Goal: Information Seeking & Learning: Learn about a topic

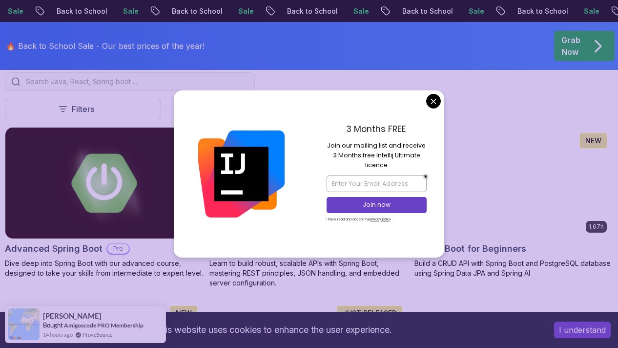
scroll to position [252, 0]
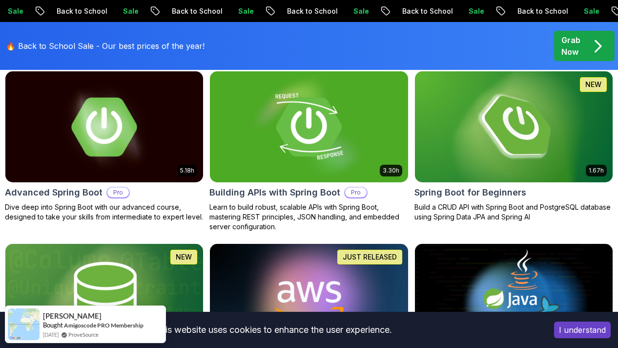
scroll to position [292, 0]
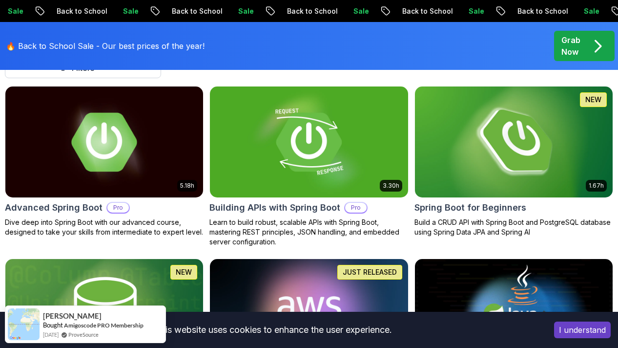
click at [527, 142] on img at bounding box center [514, 141] width 208 height 116
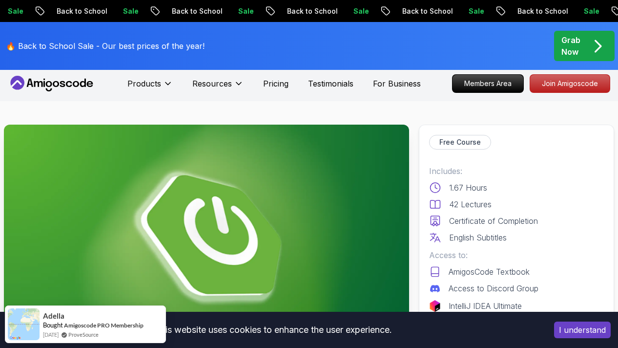
scroll to position [95, 0]
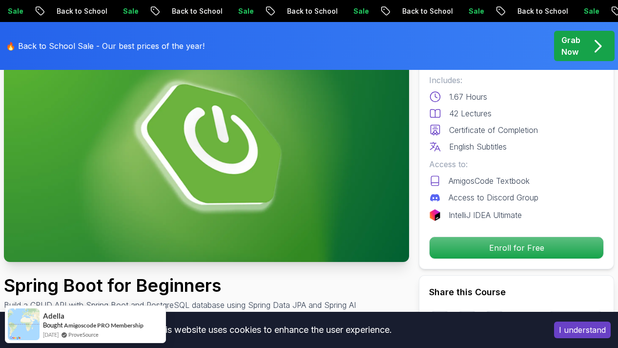
drag, startPoint x: 462, startPoint y: 187, endPoint x: 511, endPoint y: 187, distance: 48.8
click at [511, 187] on div "Access to: AmigosCode Textbook Access to Discord Group" at bounding box center [516, 180] width 175 height 45
drag, startPoint x: 459, startPoint y: 196, endPoint x: 547, endPoint y: 197, distance: 88.4
click at [547, 197] on div "Access to Discord Group" at bounding box center [516, 197] width 175 height 12
click at [547, 201] on div "Access to Discord Group" at bounding box center [516, 197] width 175 height 12
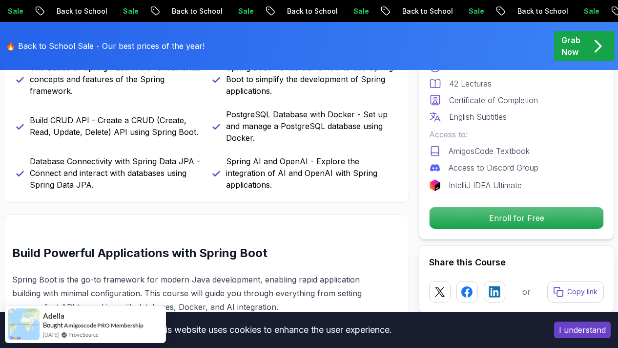
scroll to position [376, 0]
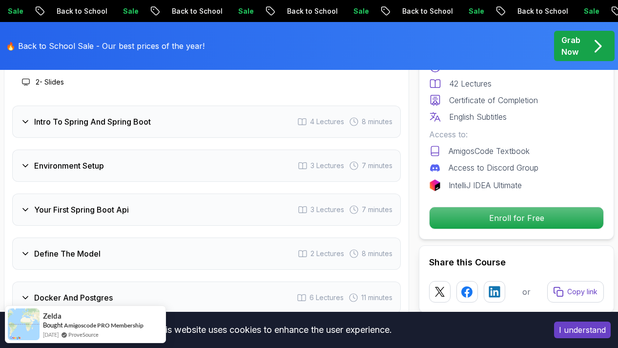
scroll to position [1400, 0]
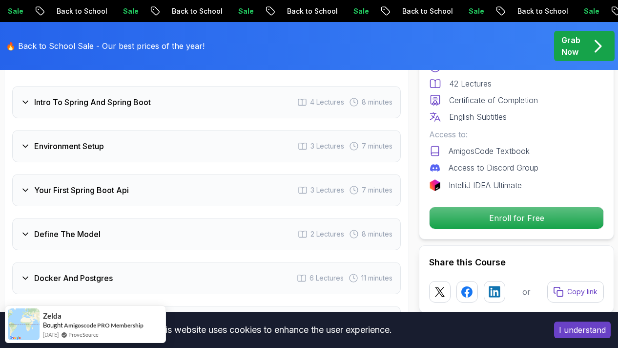
click at [26, 144] on icon at bounding box center [26, 146] width 10 height 10
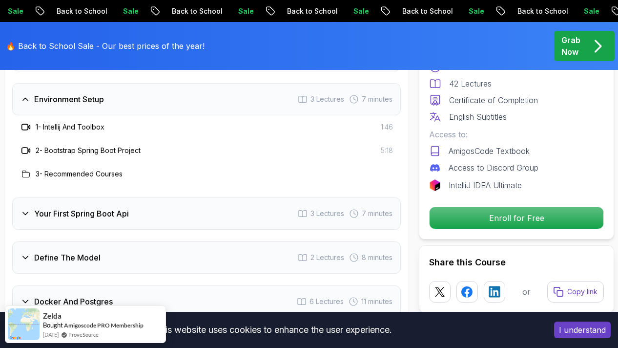
click at [23, 106] on div "Environment Setup 3 Lectures 7 minutes" at bounding box center [206, 99] width 389 height 32
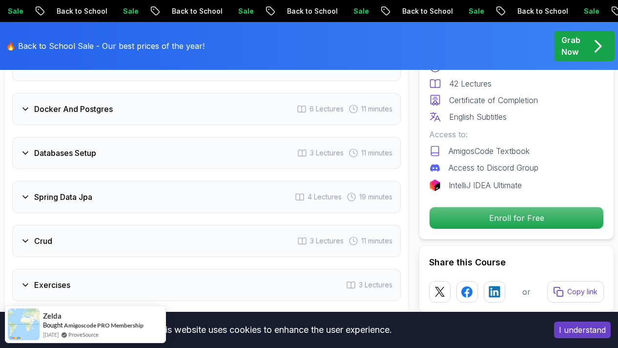
scroll to position [1608, 0]
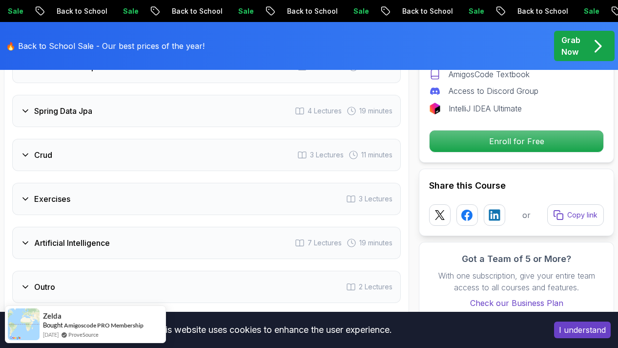
click at [27, 196] on icon at bounding box center [26, 199] width 10 height 10
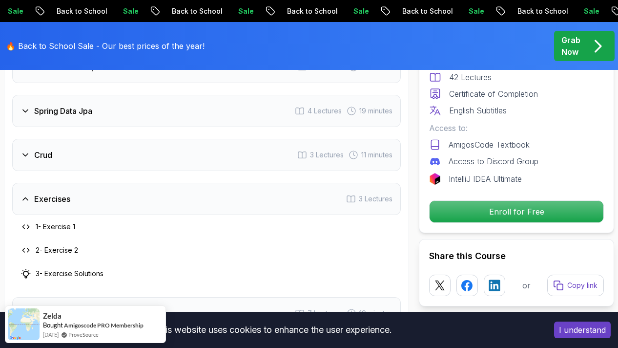
click at [27, 196] on icon at bounding box center [26, 199] width 10 height 10
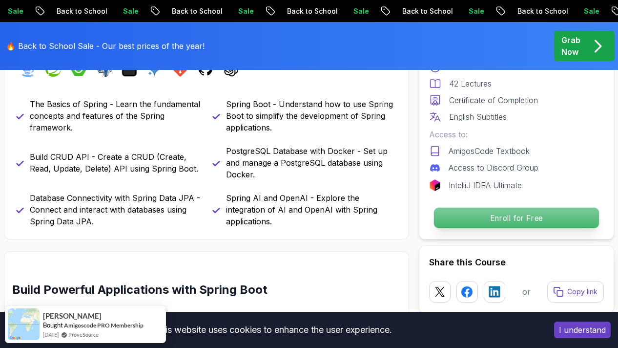
scroll to position [428, 0]
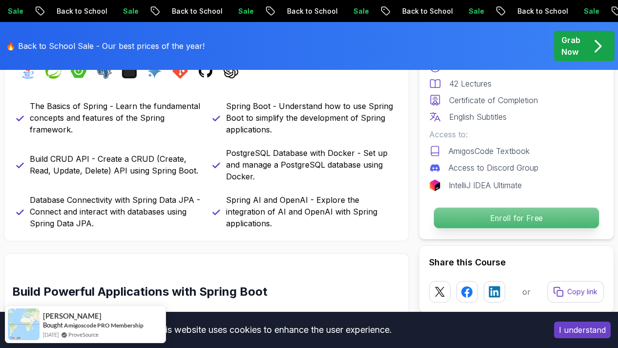
click at [518, 216] on p "Enroll for Free" at bounding box center [516, 218] width 165 height 21
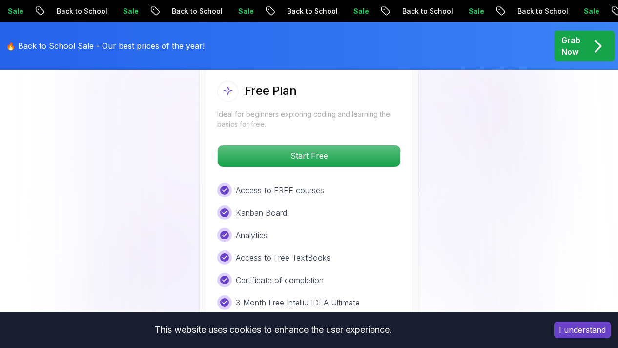
scroll to position [2045, 0]
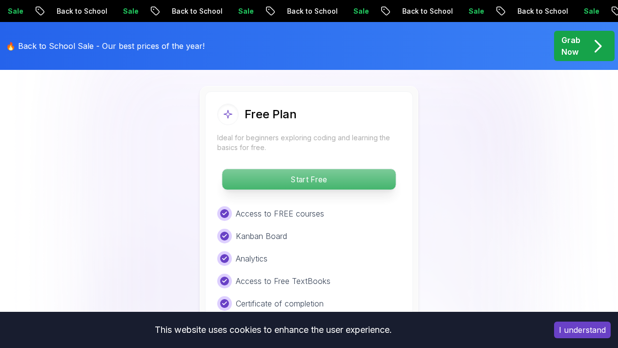
click at [315, 175] on p "Start Free" at bounding box center [308, 179] width 173 height 21
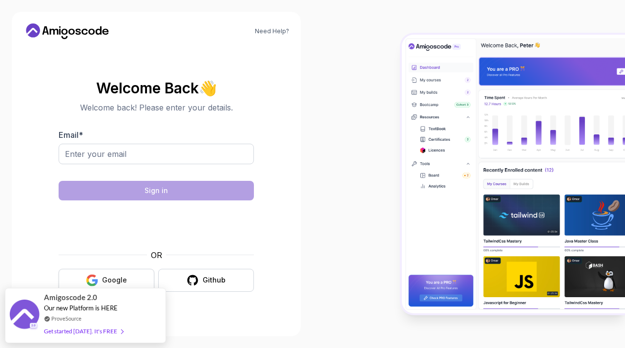
click at [134, 276] on button "Google" at bounding box center [107, 280] width 96 height 23
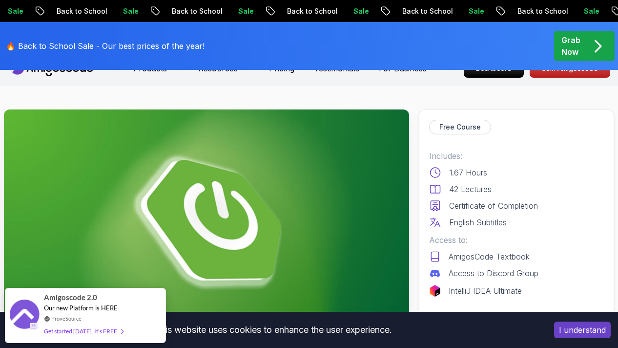
scroll to position [21, 0]
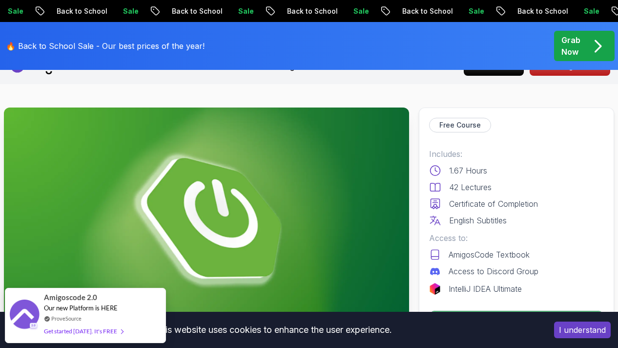
click at [568, 332] on button "I understand" at bounding box center [582, 329] width 57 height 17
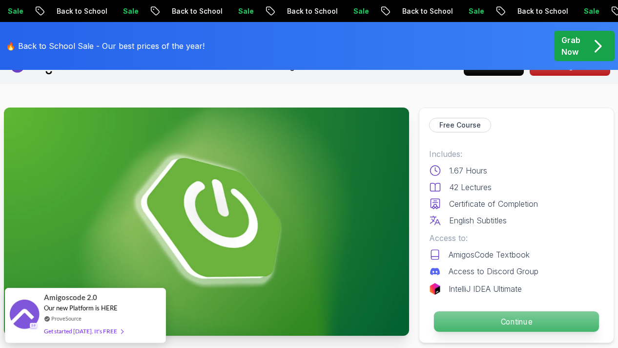
click at [525, 322] on p "Continue" at bounding box center [516, 321] width 165 height 21
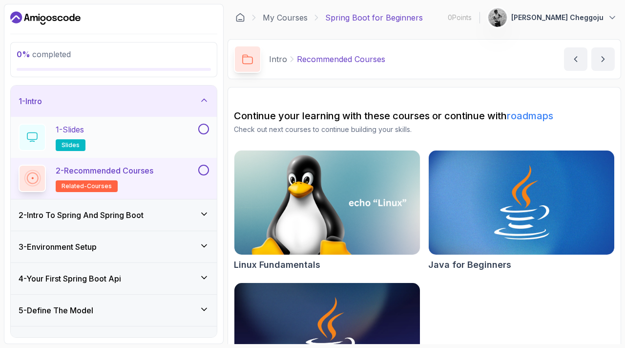
click at [130, 127] on div "1 - Slides slides" at bounding box center [108, 137] width 178 height 27
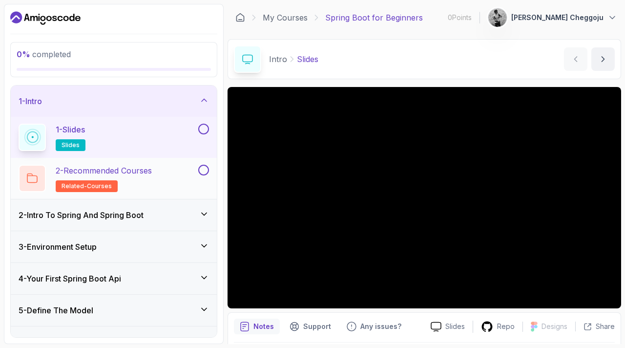
click at [134, 187] on h2 "2 - Recommended Courses related-courses" at bounding box center [104, 178] width 96 height 27
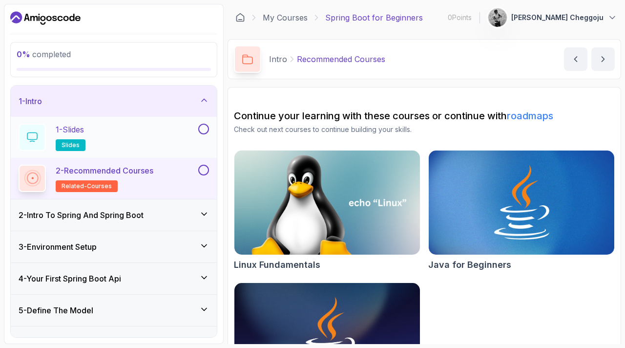
click at [161, 136] on div "1 - Slides slides" at bounding box center [108, 137] width 178 height 27
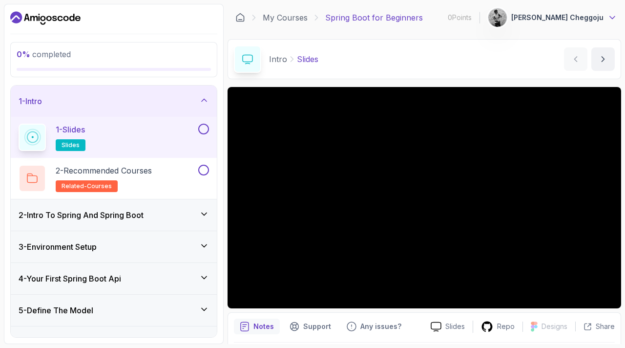
click at [616, 16] on icon at bounding box center [612, 18] width 10 height 10
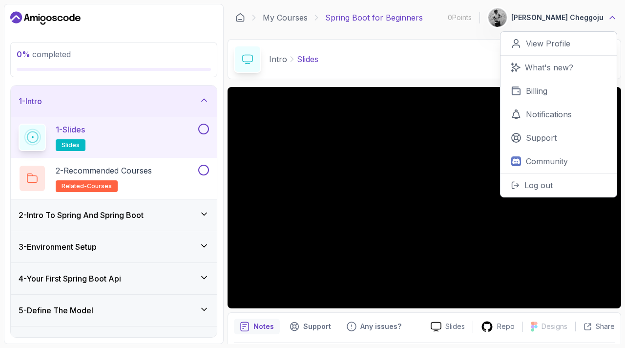
click at [616, 16] on icon at bounding box center [612, 18] width 10 height 10
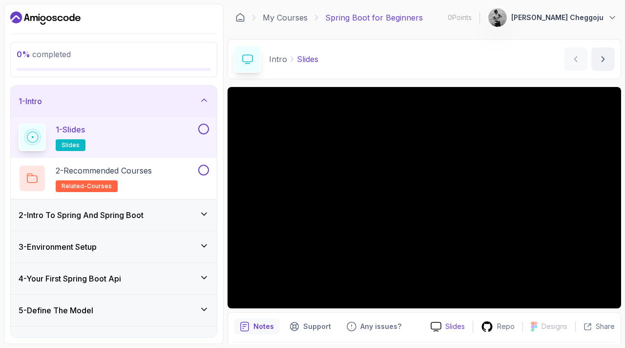
click at [452, 331] on p "Slides" at bounding box center [455, 326] width 20 height 10
click at [431, 62] on div "Intro Slides Slides by [PERSON_NAME]" at bounding box center [425, 59] width 394 height 40
click at [601, 64] on button "next content" at bounding box center [602, 58] width 23 height 23
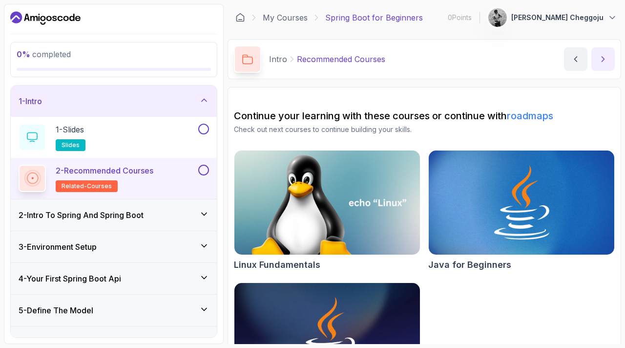
click at [601, 64] on button "next content" at bounding box center [602, 58] width 23 height 23
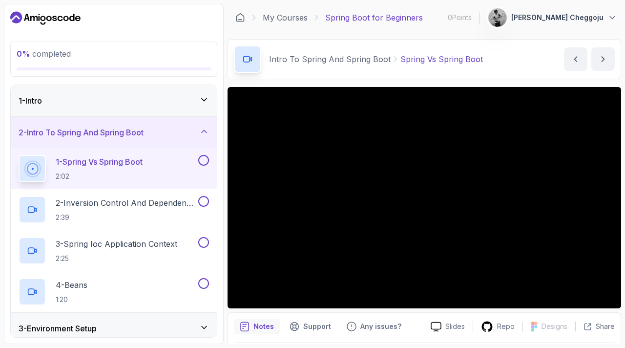
scroll to position [-1, 0]
click at [204, 98] on icon at bounding box center [204, 100] width 10 height 10
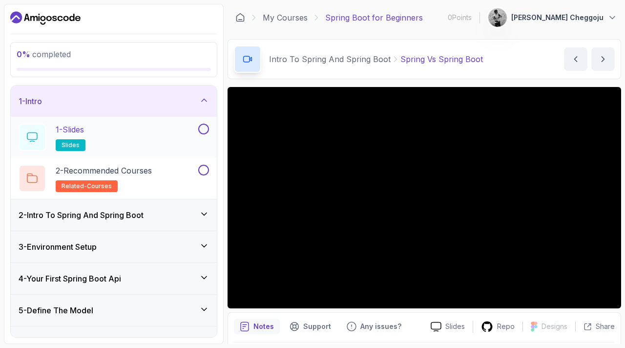
click at [157, 136] on div "1 - Slides slides" at bounding box center [108, 137] width 178 height 27
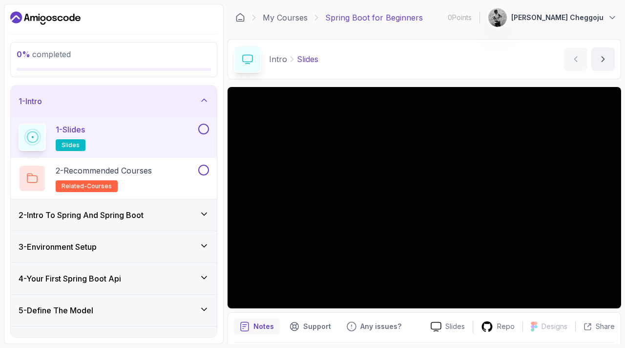
click at [133, 212] on h3 "2 - Intro To Spring And Spring Boot" at bounding box center [81, 215] width 125 height 12
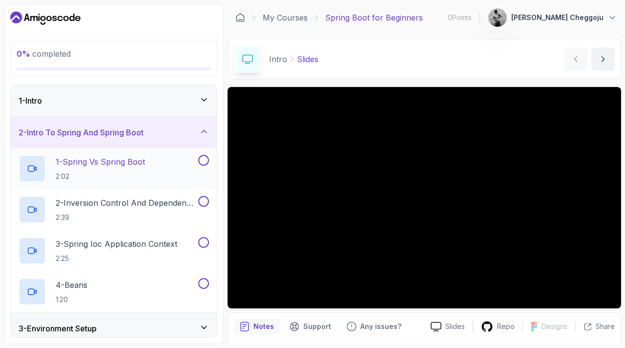
click at [140, 167] on p "1 - Spring Vs Spring Boot" at bounding box center [100, 162] width 89 height 12
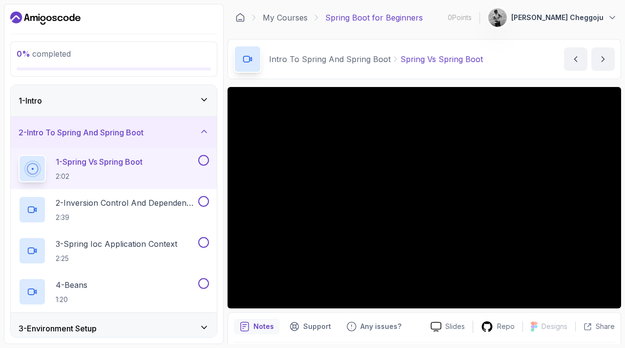
click at [67, 96] on div "1 - Intro" at bounding box center [114, 101] width 190 height 12
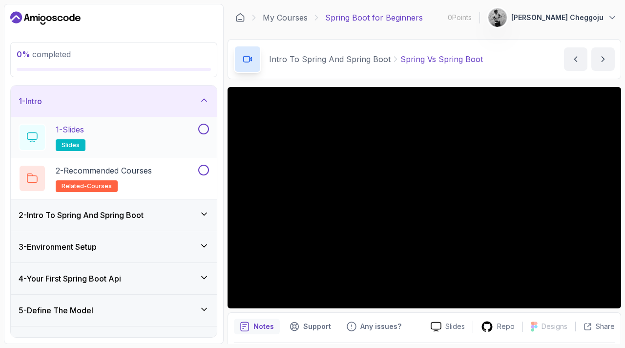
click at [204, 129] on button at bounding box center [203, 129] width 11 height 11
click at [168, 131] on div "1 - Slides slides" at bounding box center [108, 137] width 178 height 27
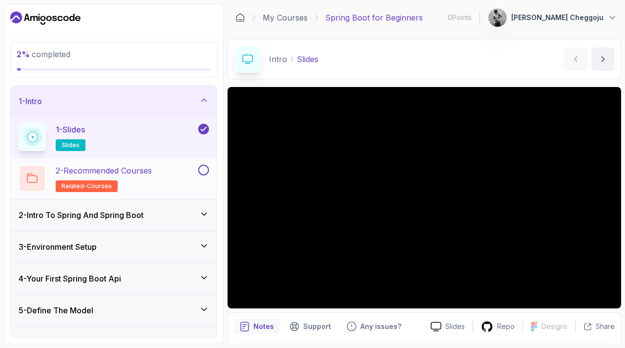
click at [167, 178] on div "2 - Recommended Courses related-courses" at bounding box center [108, 178] width 178 height 27
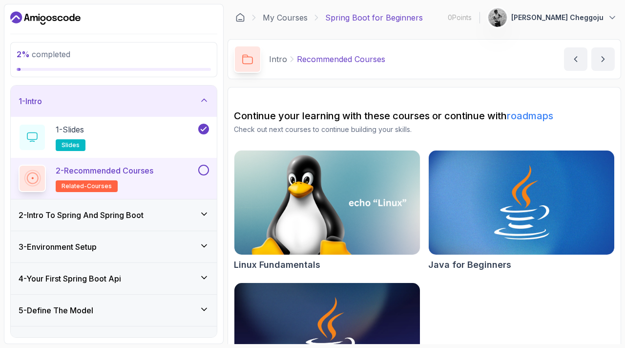
click at [207, 167] on button at bounding box center [203, 170] width 11 height 11
click at [174, 212] on div "2 - Intro To Spring And Spring Boot" at bounding box center [114, 215] width 190 height 12
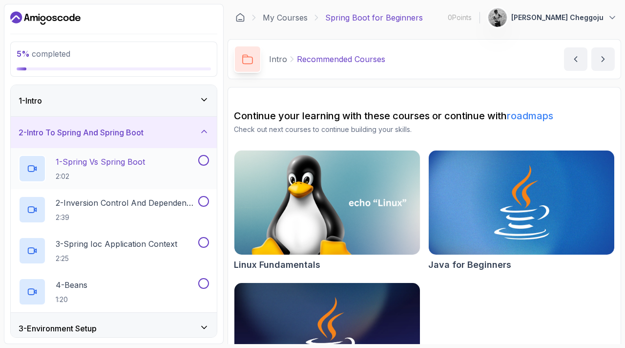
click at [137, 170] on h2 "1 - Spring Vs Spring Boot 2:02" at bounding box center [100, 168] width 89 height 25
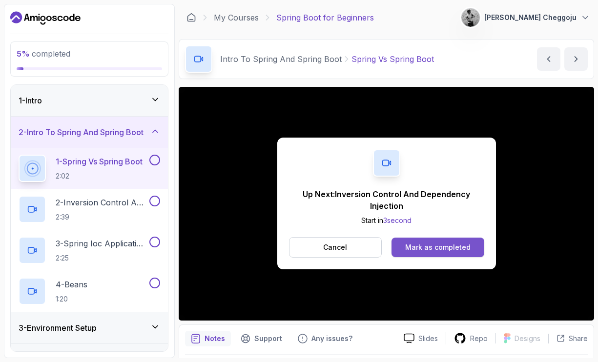
click at [430, 248] on div "Mark as completed" at bounding box center [437, 248] width 65 height 10
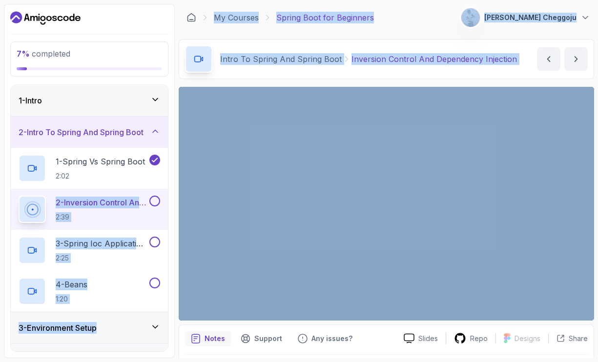
click at [199, 334] on icon "notes button" at bounding box center [196, 339] width 10 height 10
click at [212, 335] on p "Notes" at bounding box center [215, 339] width 21 height 10
click at [228, 347] on div at bounding box center [386, 368] width 403 height 27
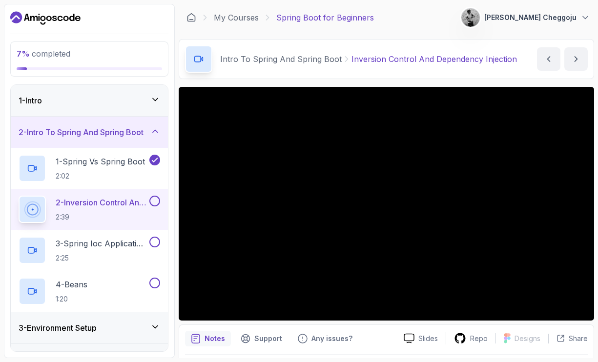
click at [197, 337] on icon "notes button" at bounding box center [196, 338] width 8 height 9
click at [208, 340] on p "Notes" at bounding box center [215, 339] width 21 height 10
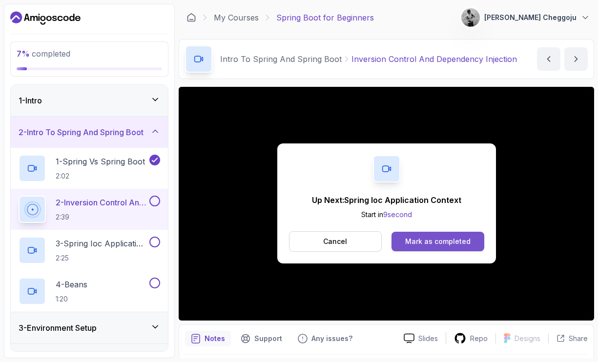
click at [442, 242] on div "Mark as completed" at bounding box center [437, 242] width 65 height 10
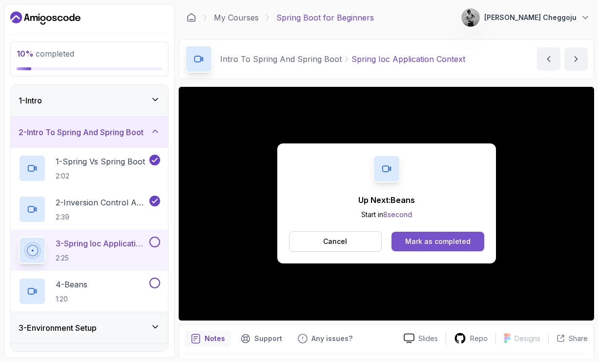
click at [447, 242] on div "Mark as completed" at bounding box center [437, 242] width 65 height 10
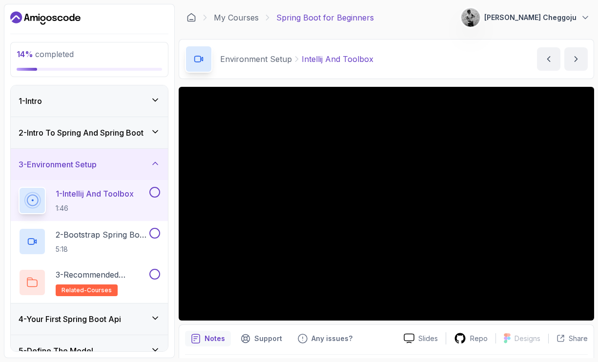
click at [158, 125] on div "2 - Intro To Spring And Spring Boot" at bounding box center [89, 132] width 157 height 31
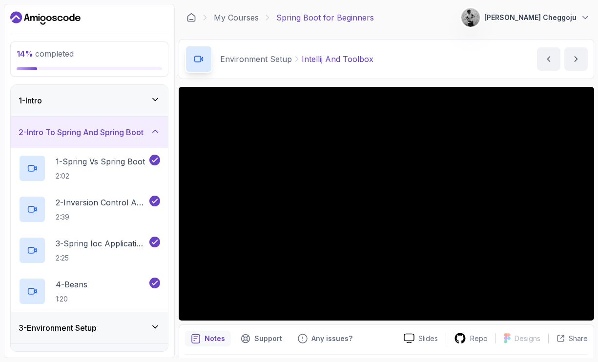
click at [153, 130] on icon at bounding box center [155, 131] width 10 height 10
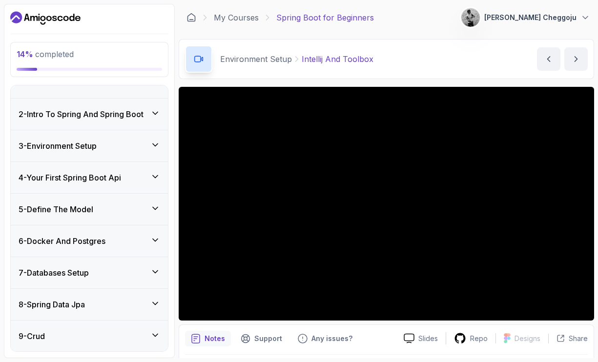
scroll to position [19, 0]
click at [154, 144] on icon at bounding box center [155, 144] width 5 height 2
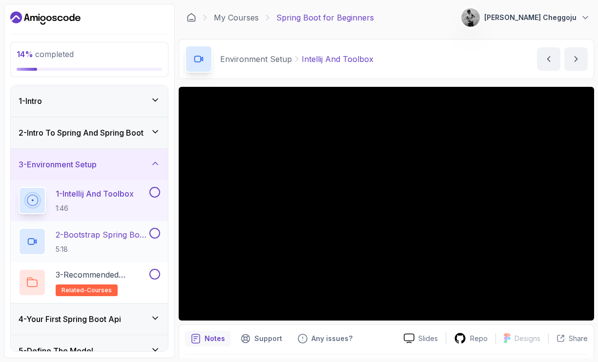
scroll to position [0, 0]
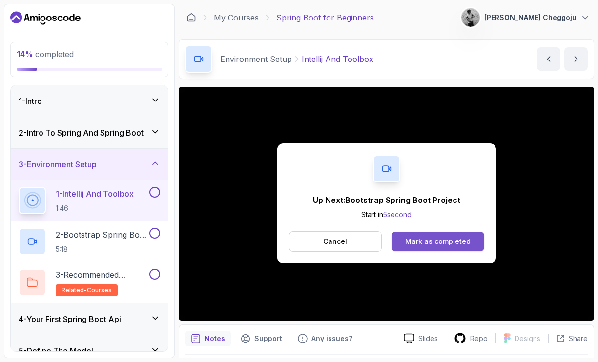
click at [446, 243] on div "Mark as completed" at bounding box center [437, 242] width 65 height 10
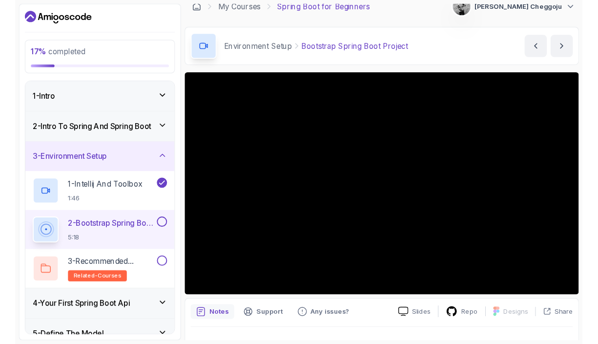
scroll to position [9, 0]
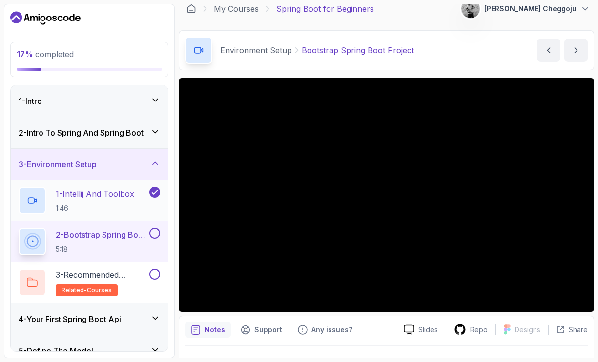
click at [114, 208] on p "1:46" at bounding box center [95, 209] width 79 height 10
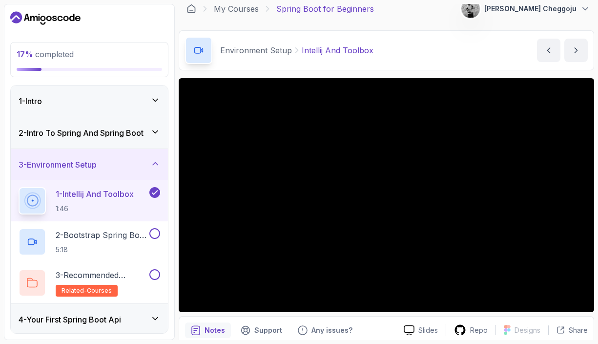
click at [26, 14] on icon "Dashboard" at bounding box center [45, 18] width 70 height 16
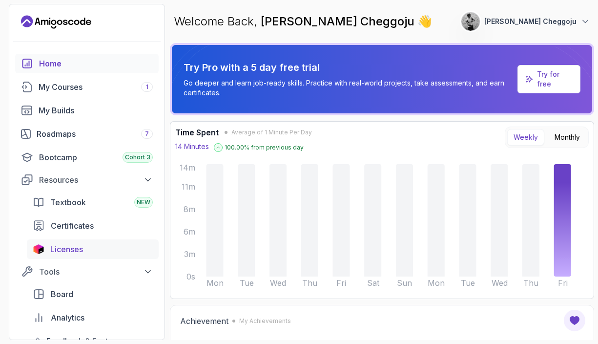
click at [64, 248] on span "Licenses" at bounding box center [66, 249] width 33 height 12
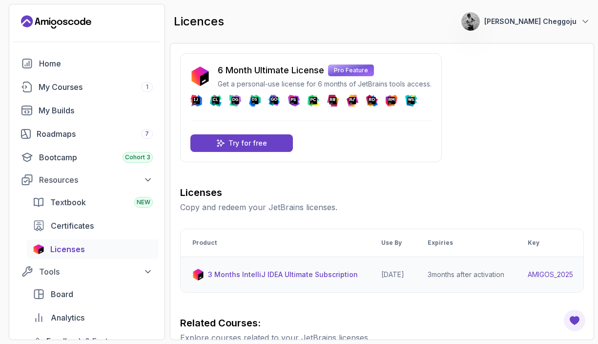
click at [256, 273] on p "3 Months IntelliJ IDEA Ultimate Subscription" at bounding box center [283, 275] width 150 height 10
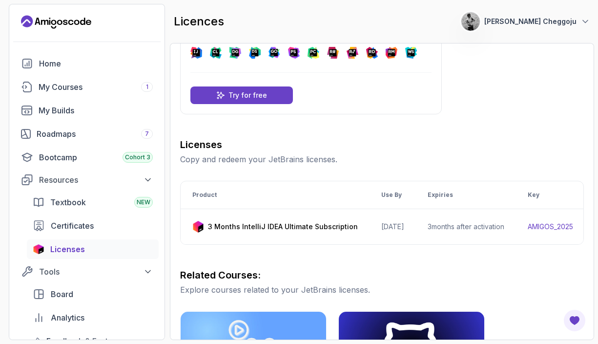
scroll to position [0, 146]
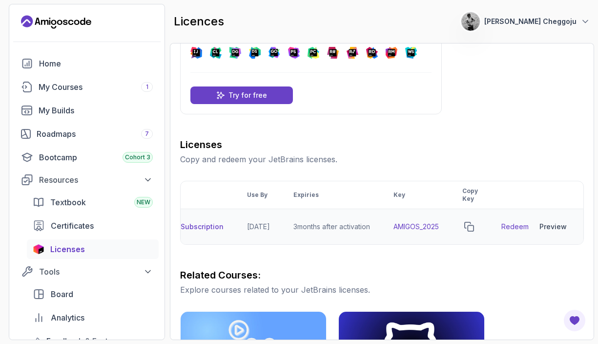
click at [520, 227] on link "Redeem" at bounding box center [514, 227] width 27 height 10
click at [561, 228] on div "Preview" at bounding box center [553, 227] width 27 height 10
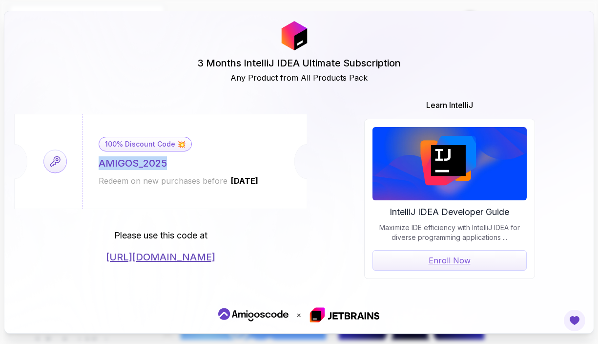
drag, startPoint x: 101, startPoint y: 165, endPoint x: 166, endPoint y: 167, distance: 65.0
click at [166, 167] on div "AMIGOS_2025" at bounding box center [133, 163] width 68 height 14
copy div "AMIGOS_2025"
click at [122, 49] on div "3 Months IntelliJ IDEA Ultimate Subscription Any Product from All Products Pack" at bounding box center [299, 52] width 570 height 62
click at [298, 315] on p "×" at bounding box center [298, 315] width 5 height 12
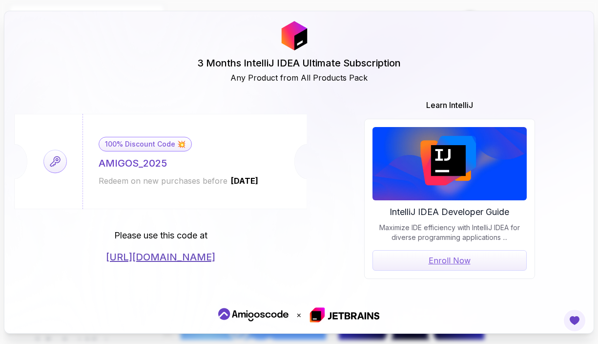
click at [279, 274] on div "100% Discount Code 💥 AMIGOS_2025 Redeem on new purchases before [DATE] Please u…" at bounding box center [299, 189] width 570 height 180
click at [477, 63] on div "3 Months IntelliJ IDEA Ultimate Subscription Any Product from All Products Pack" at bounding box center [299, 52] width 570 height 62
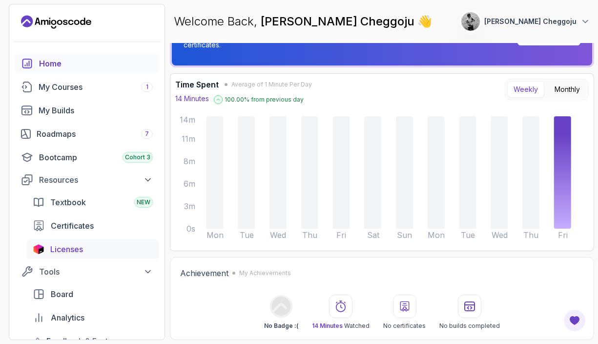
click at [65, 245] on span "Licenses" at bounding box center [66, 249] width 33 height 12
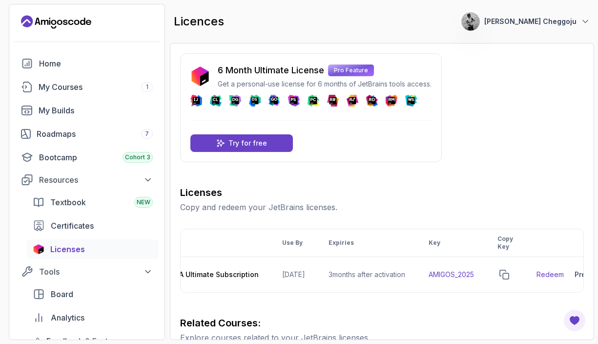
scroll to position [0, 146]
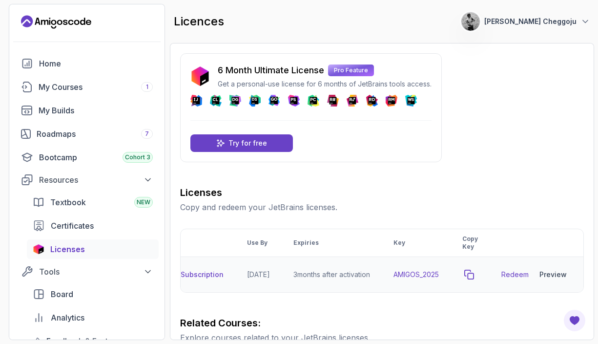
click at [473, 275] on icon "copy-button" at bounding box center [469, 275] width 10 height 10
click at [521, 276] on link "Redeem" at bounding box center [514, 275] width 27 height 10
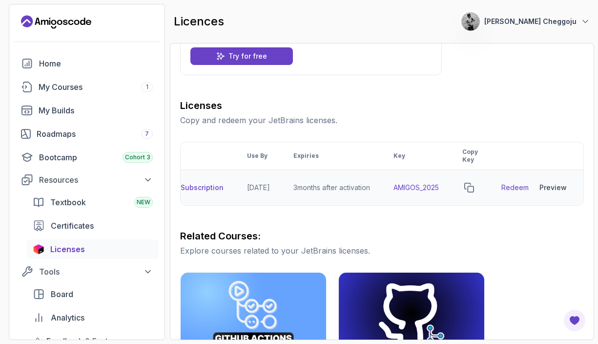
drag, startPoint x: 333, startPoint y: 205, endPoint x: 268, endPoint y: 202, distance: 65.0
click at [268, 202] on tr "3 Months IntelliJ IDEA Ultimate Subscription [DATE] 3 months after activation A…" at bounding box center [314, 188] width 537 height 36
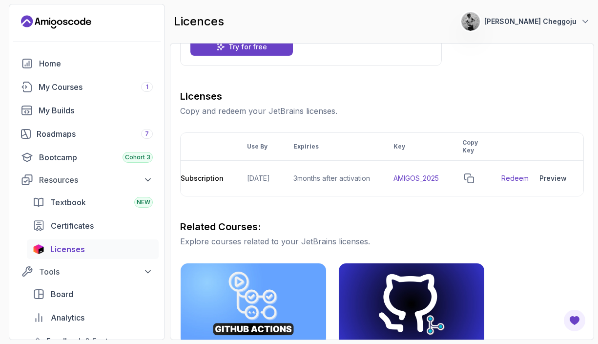
scroll to position [76, 0]
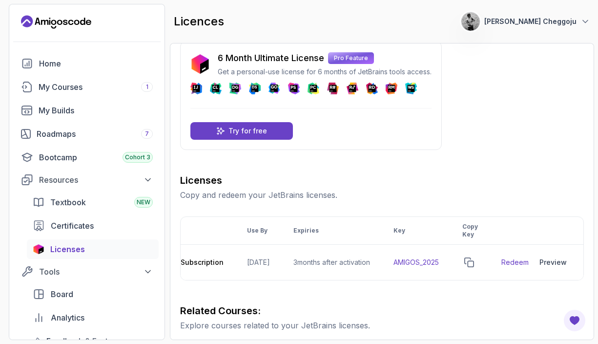
scroll to position [0, 0]
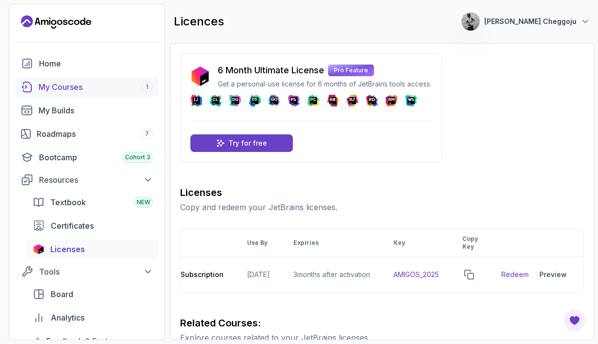
click at [66, 88] on div "My Courses 1" at bounding box center [96, 87] width 114 height 12
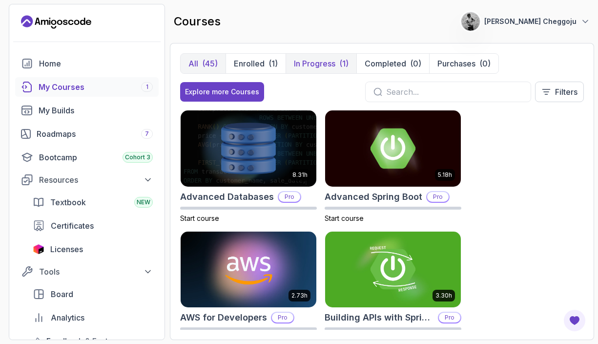
click at [323, 69] on p "In Progress" at bounding box center [315, 64] width 42 height 12
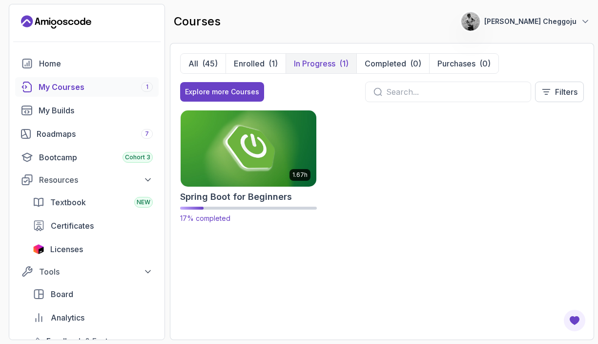
click at [236, 149] on img at bounding box center [248, 148] width 143 height 80
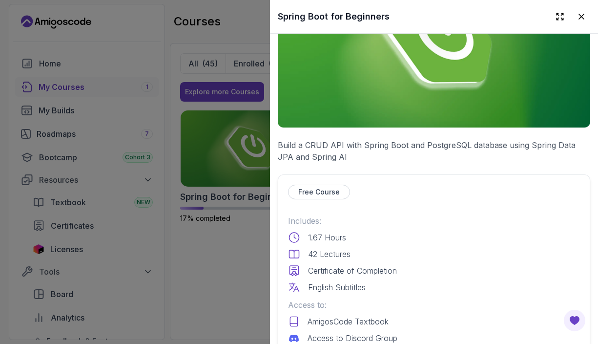
scroll to position [307, 0]
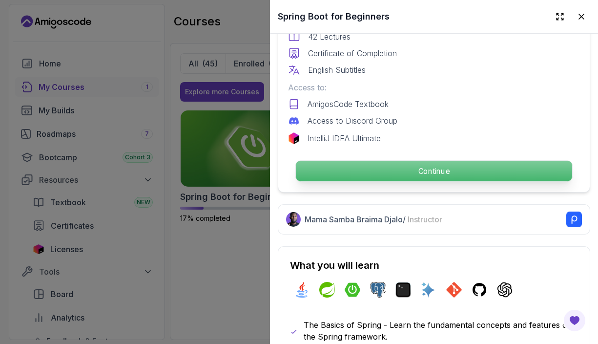
click at [432, 166] on p "Continue" at bounding box center [434, 171] width 276 height 21
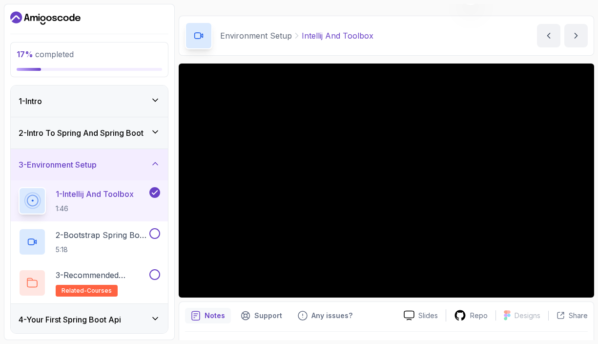
scroll to position [25, 0]
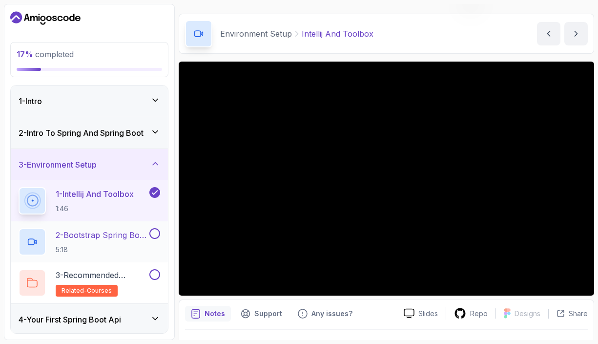
click at [136, 246] on p "5:18" at bounding box center [102, 250] width 92 height 10
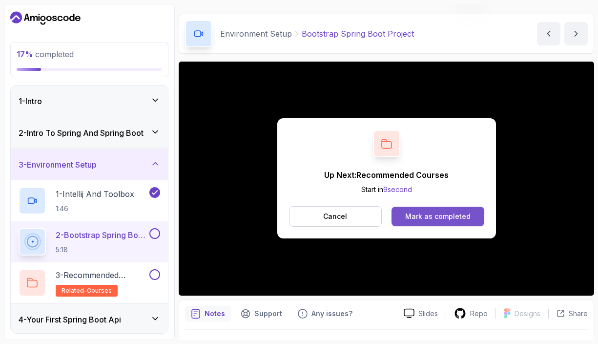
click at [419, 212] on div "Mark as completed" at bounding box center [437, 216] width 65 height 10
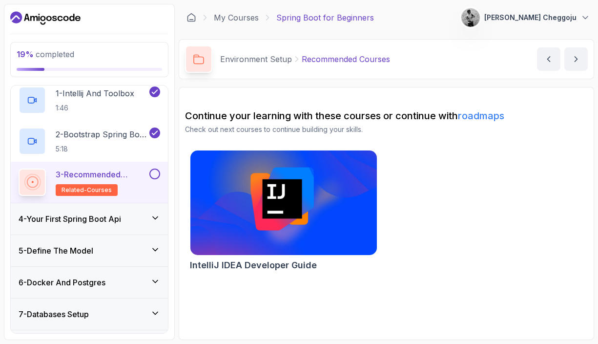
scroll to position [90, 0]
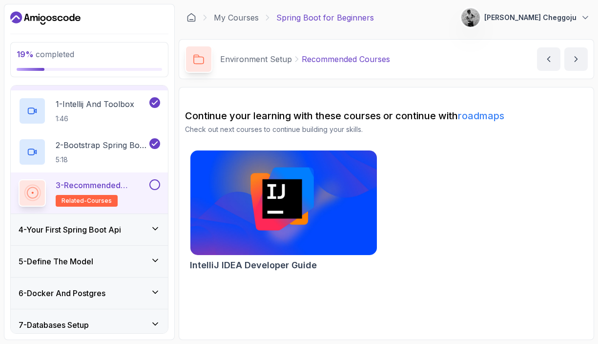
click at [155, 183] on button at bounding box center [154, 184] width 11 height 11
click at [157, 226] on icon at bounding box center [155, 229] width 10 height 10
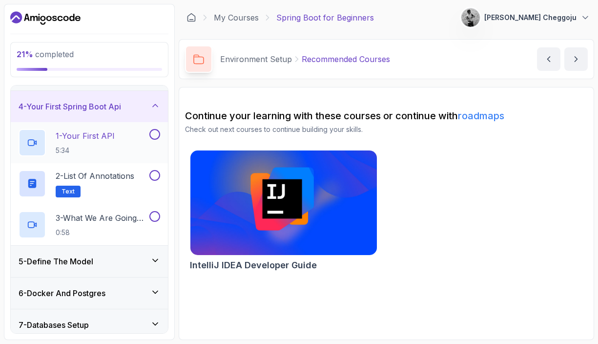
click at [113, 145] on h2 "1 - Your First API 5:34" at bounding box center [85, 142] width 59 height 25
